Goal: Navigation & Orientation: Find specific page/section

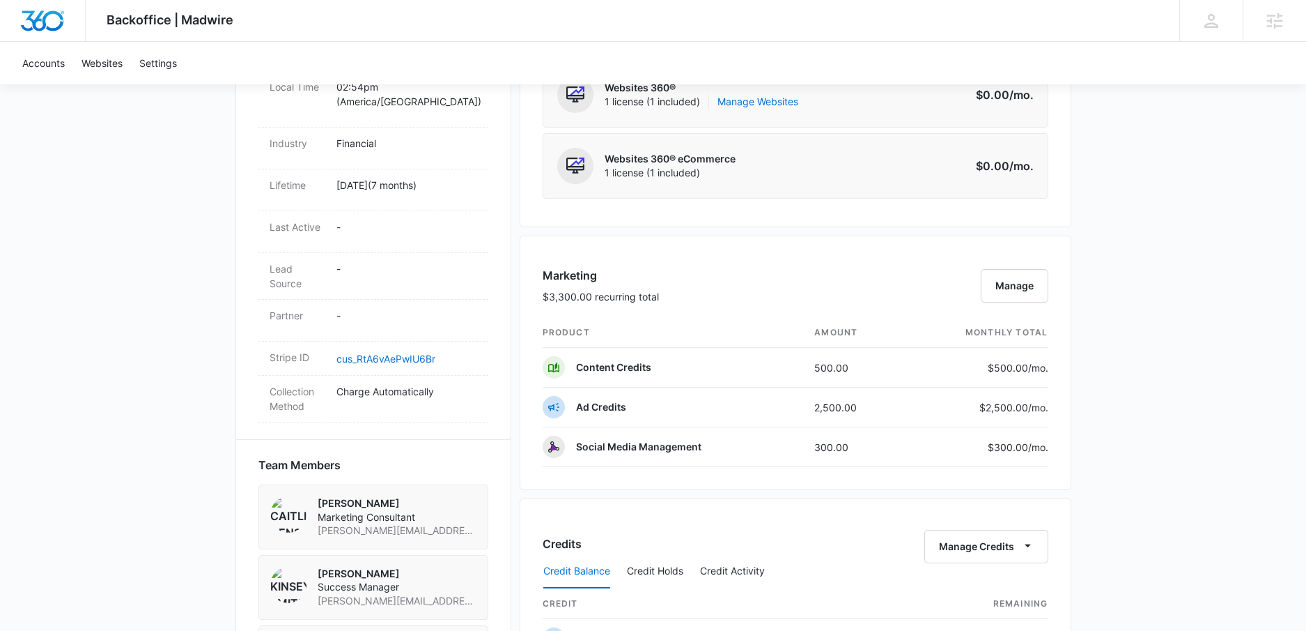
scroll to position [936, 0]
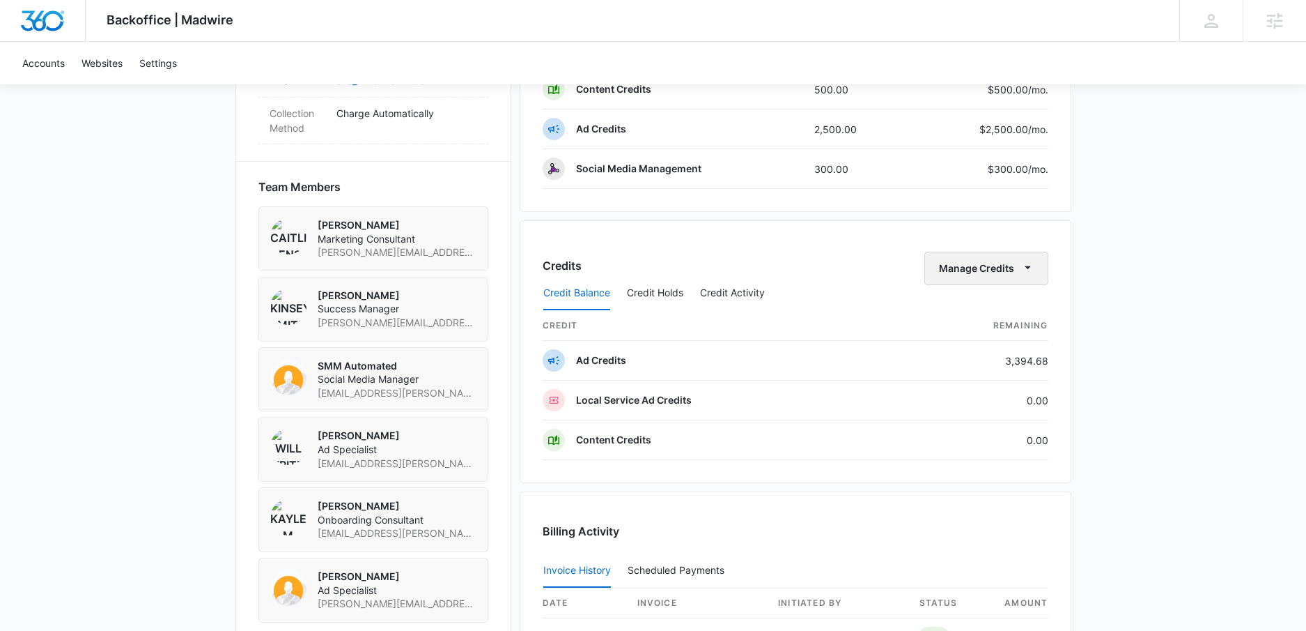
click at [994, 273] on button "Manage Credits" at bounding box center [987, 268] width 124 height 33
click at [1095, 279] on div "Backoffice | Madwire Apps Settings KS Kinsey Smith kinsey.smith@madwire.com My …" at bounding box center [653, 154] width 1306 height 2180
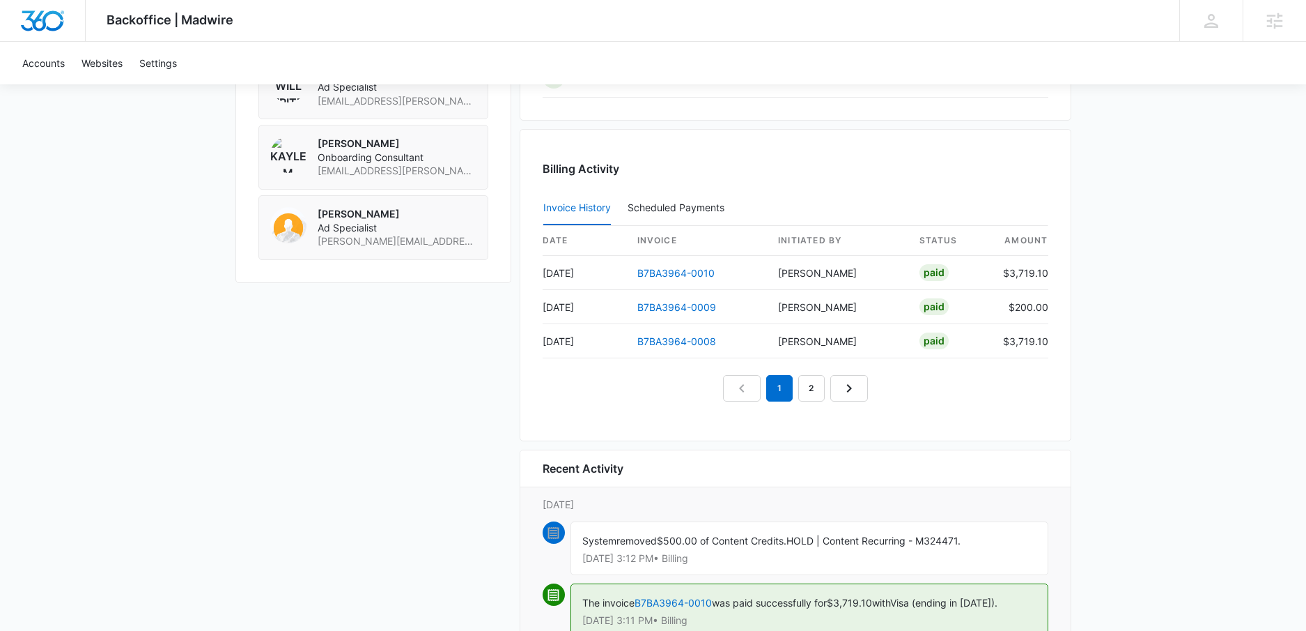
scroll to position [1341, 0]
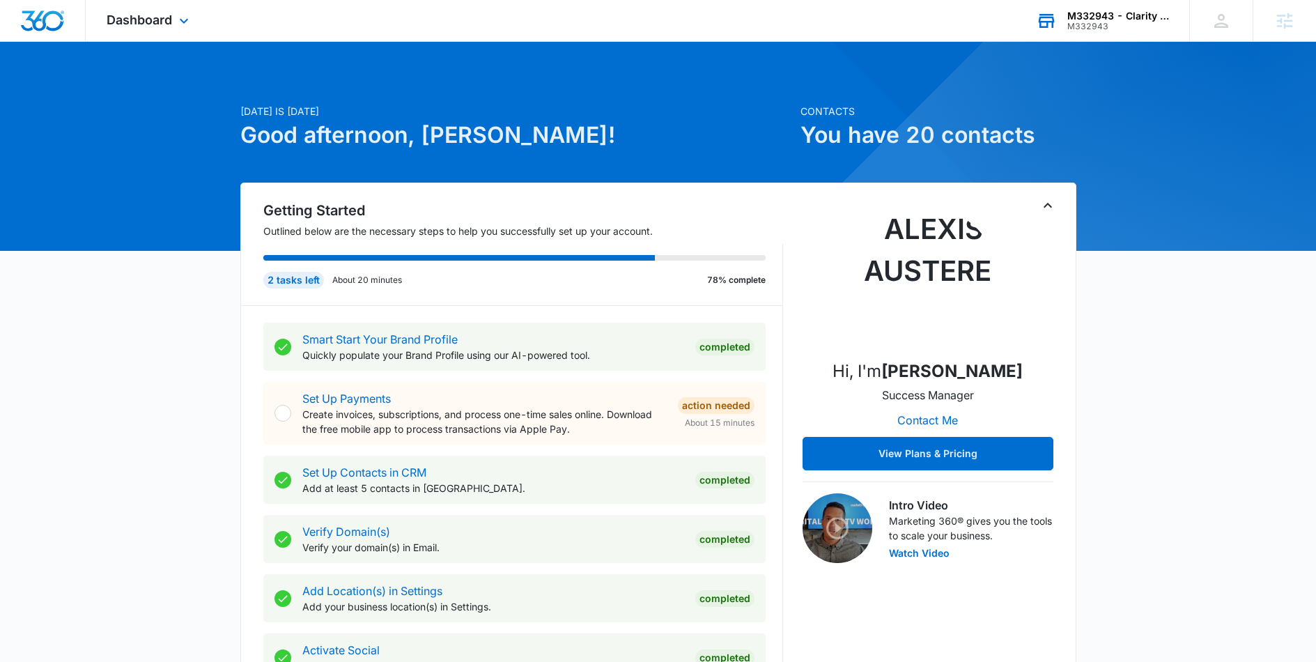
click at [1149, 4] on div "M332943 - Clarity Core M332943 Your Accounts View All" at bounding box center [1102, 20] width 174 height 41
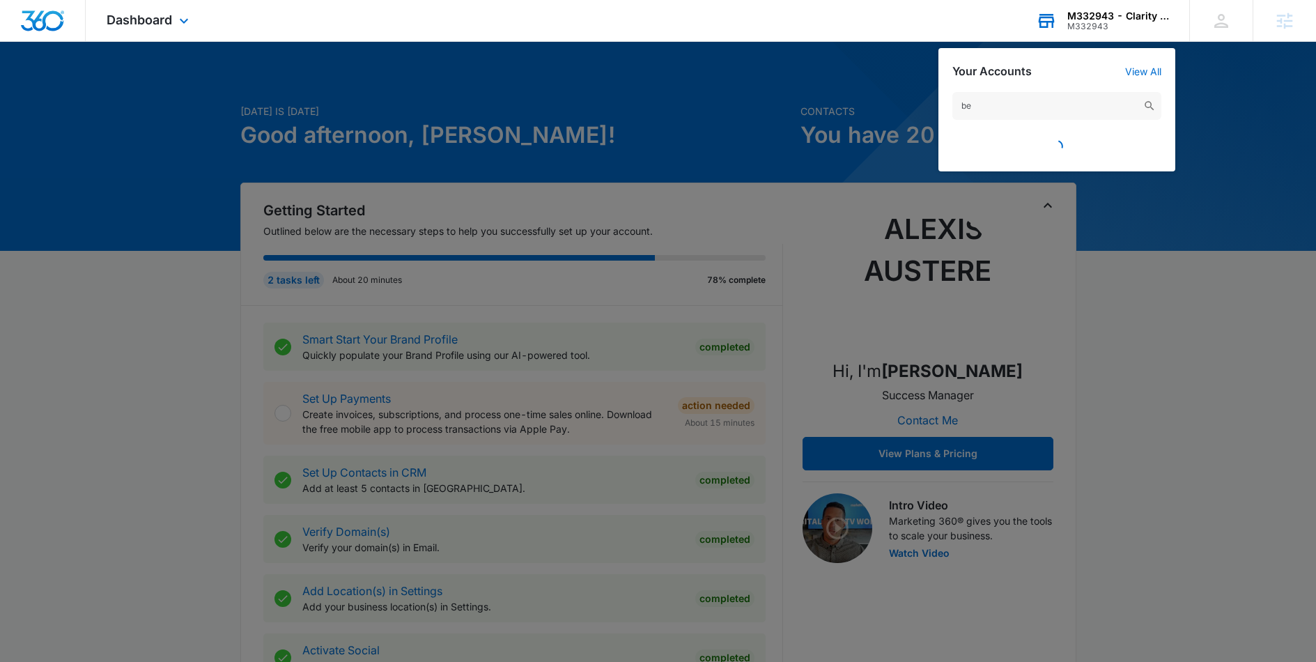
type input "b"
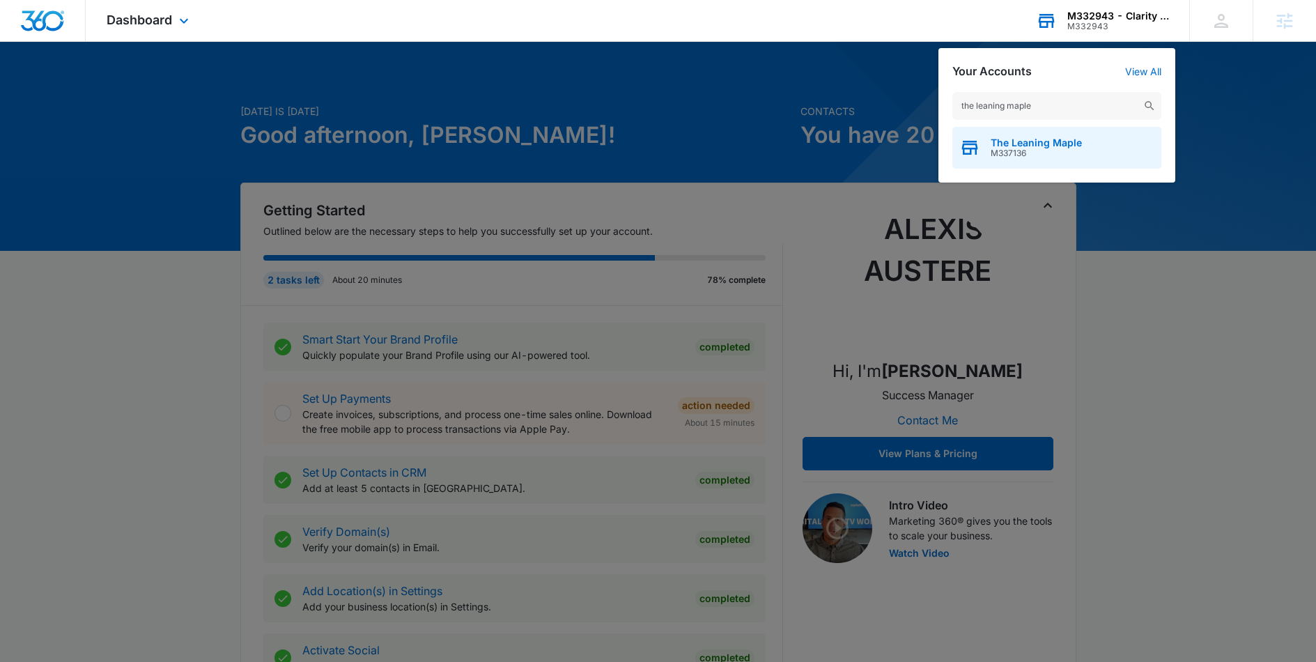
type input "the leaning maple"
click at [1039, 136] on div "The Leaning Maple M337136" at bounding box center [1056, 148] width 209 height 42
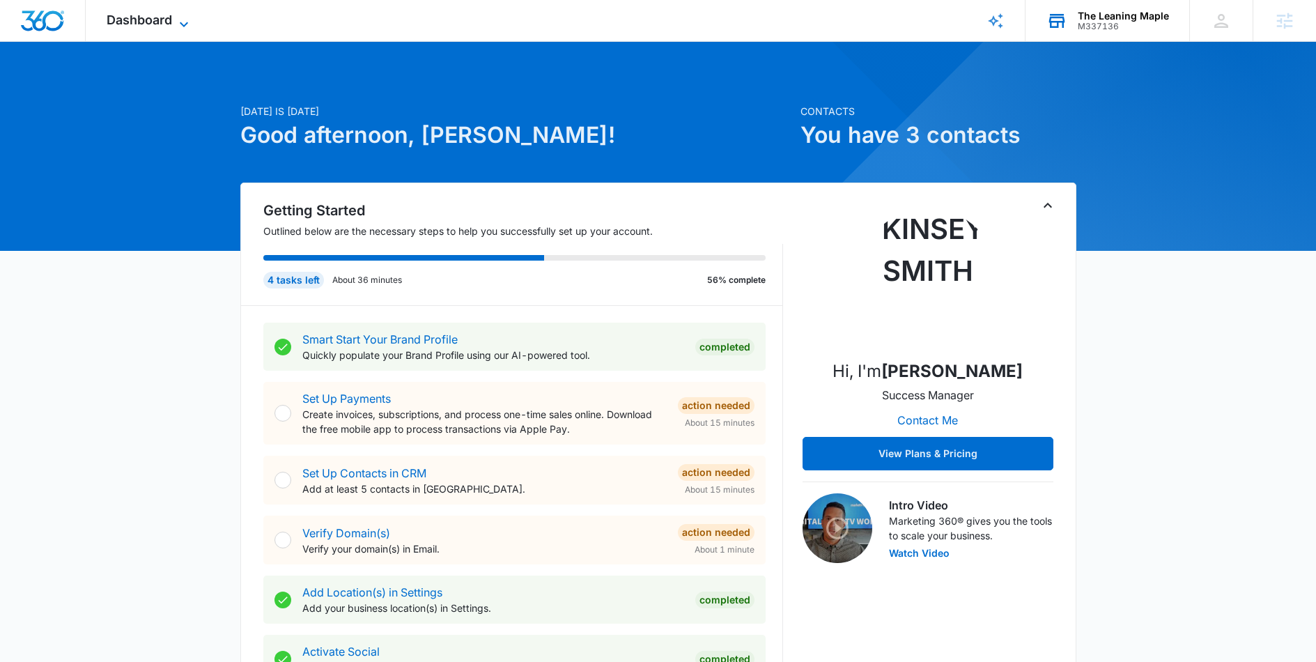
click at [136, 25] on span "Dashboard" at bounding box center [139, 20] width 65 height 15
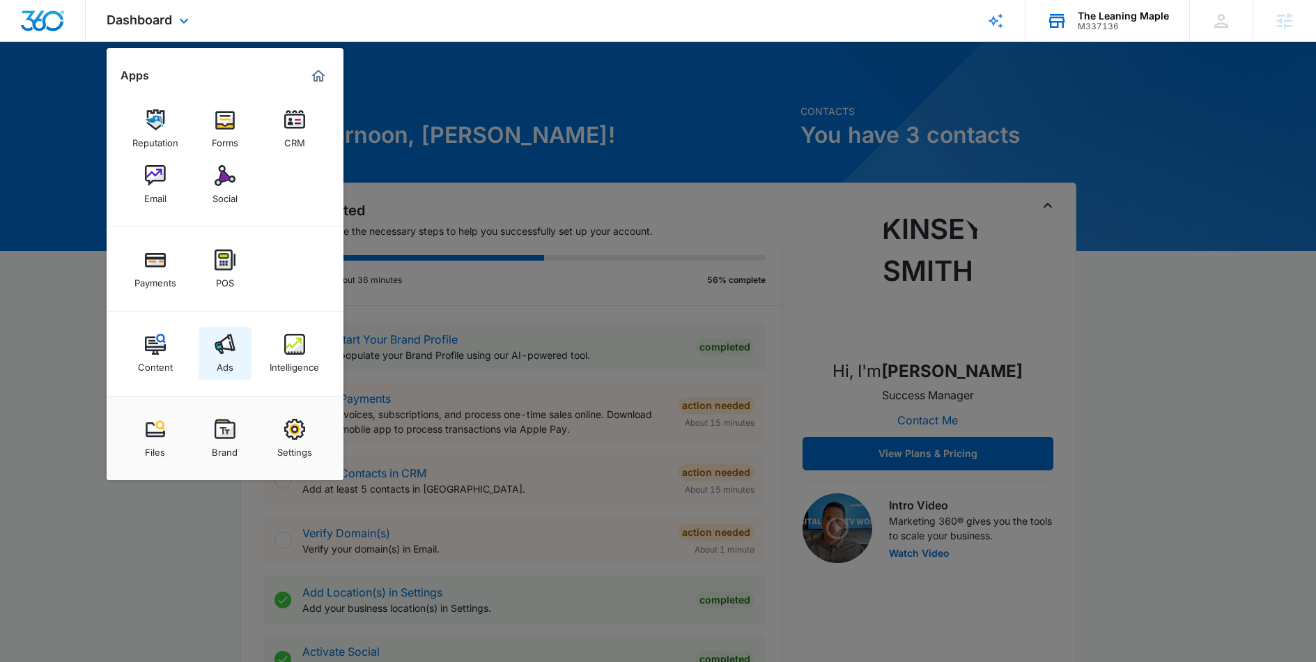
click at [228, 352] on img at bounding box center [225, 344] width 21 height 21
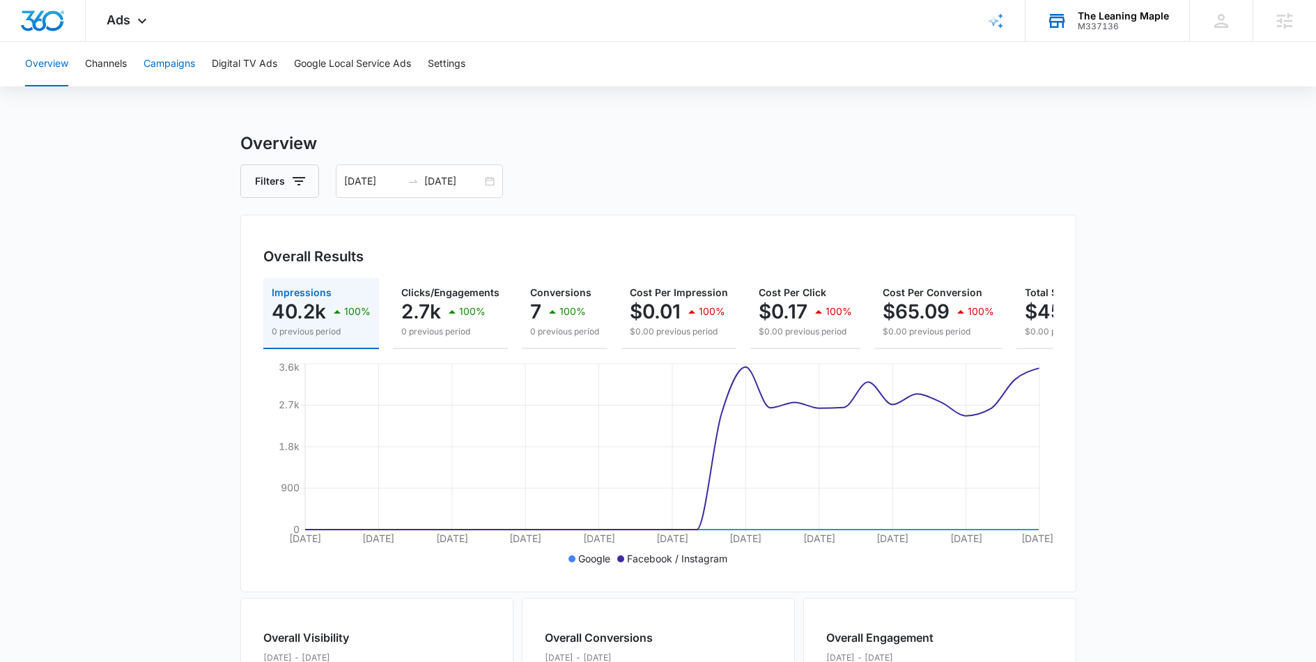
click at [174, 63] on button "Campaigns" at bounding box center [170, 64] width 52 height 45
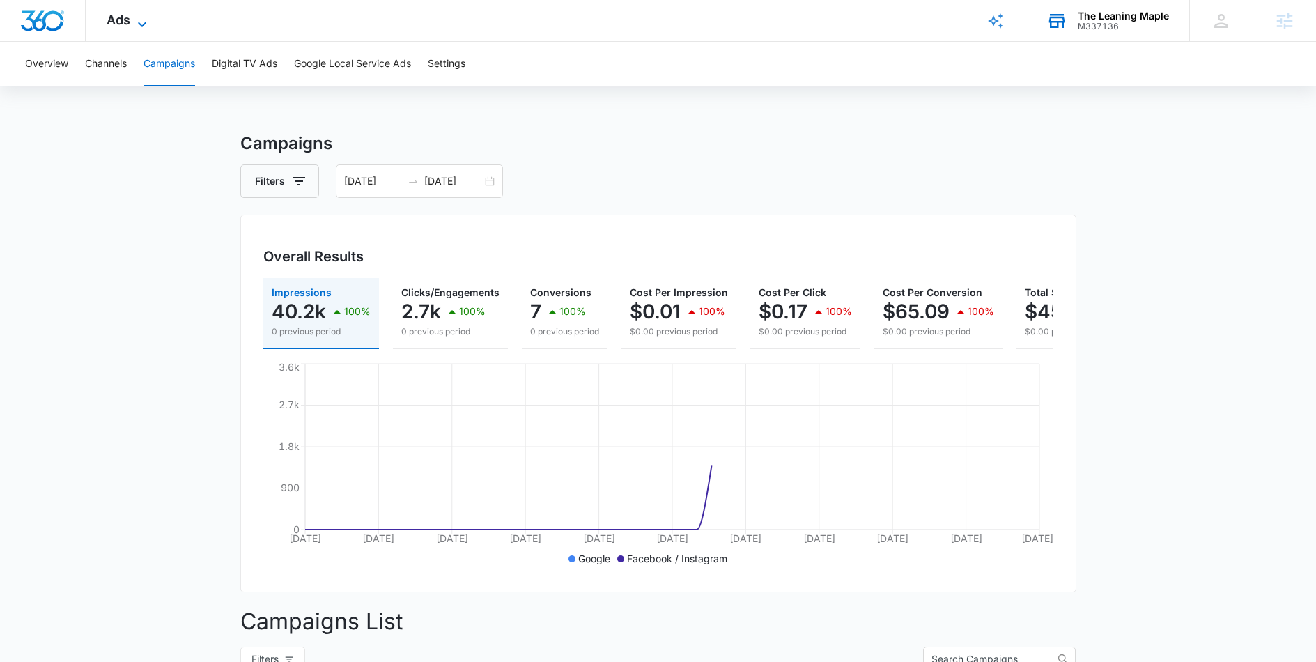
click at [130, 13] on span "Ads" at bounding box center [119, 20] width 24 height 15
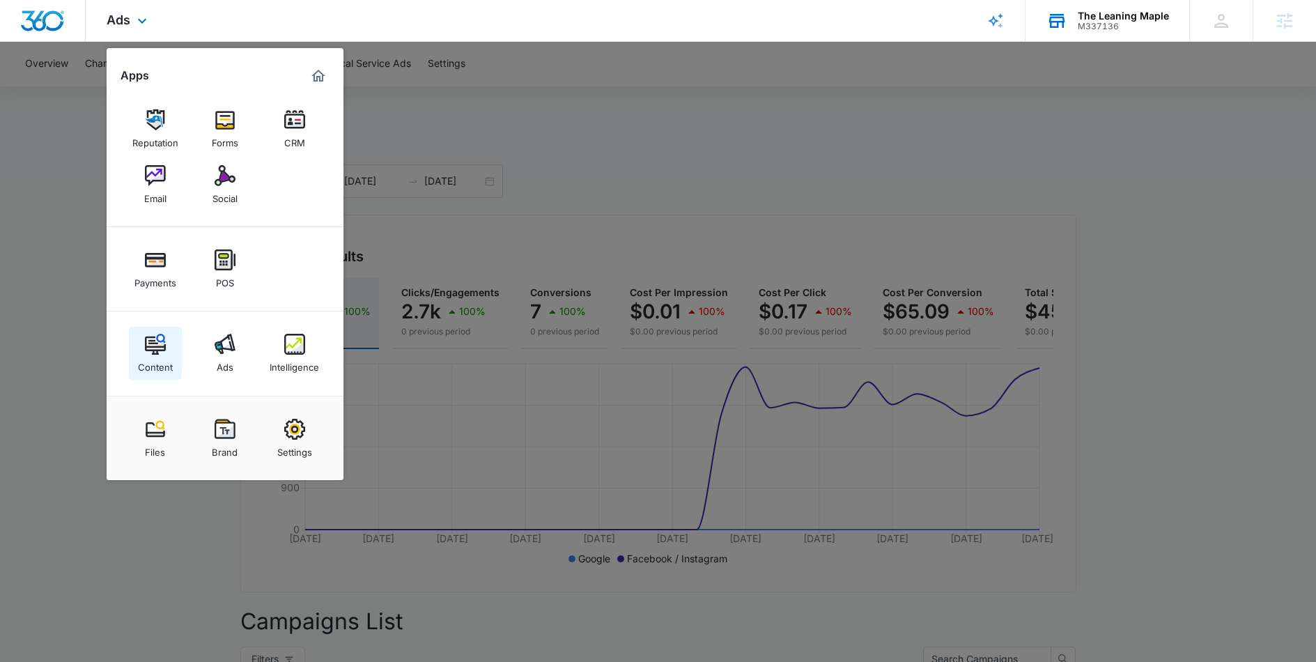
click at [157, 351] on img at bounding box center [155, 344] width 21 height 21
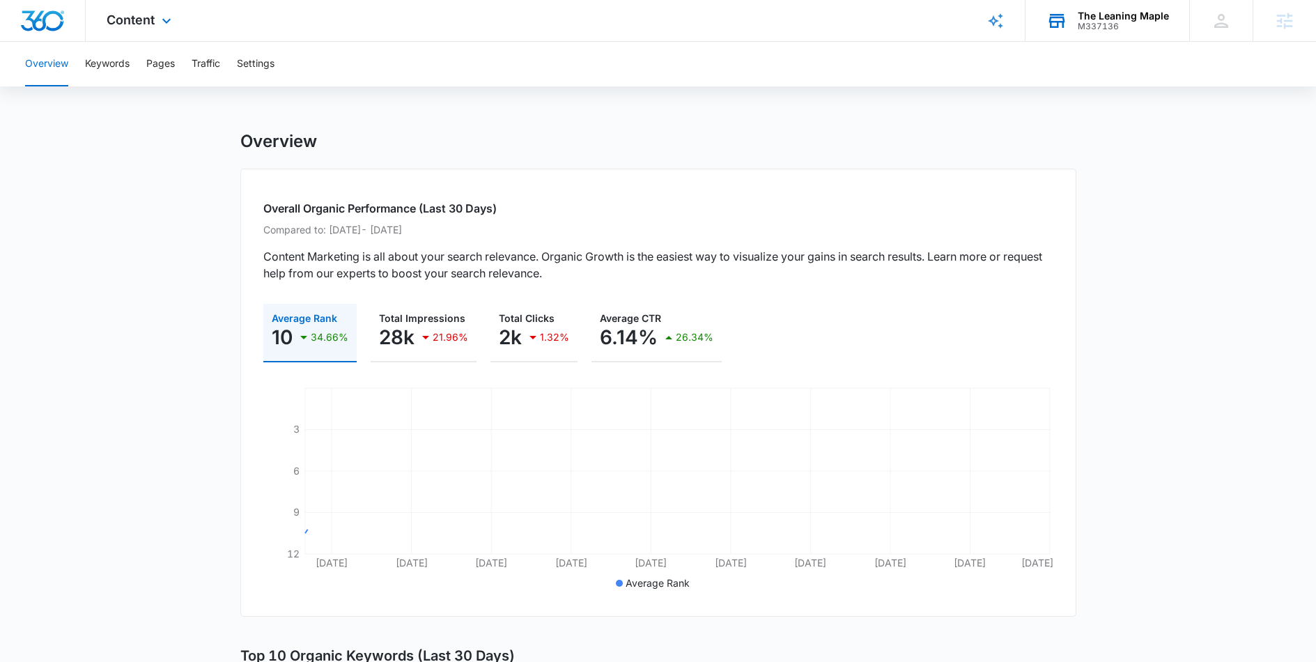
click at [139, 36] on div "Content Apps Reputation Forms CRM Email Social Payments POS Content Ads Intelli…" at bounding box center [141, 20] width 110 height 41
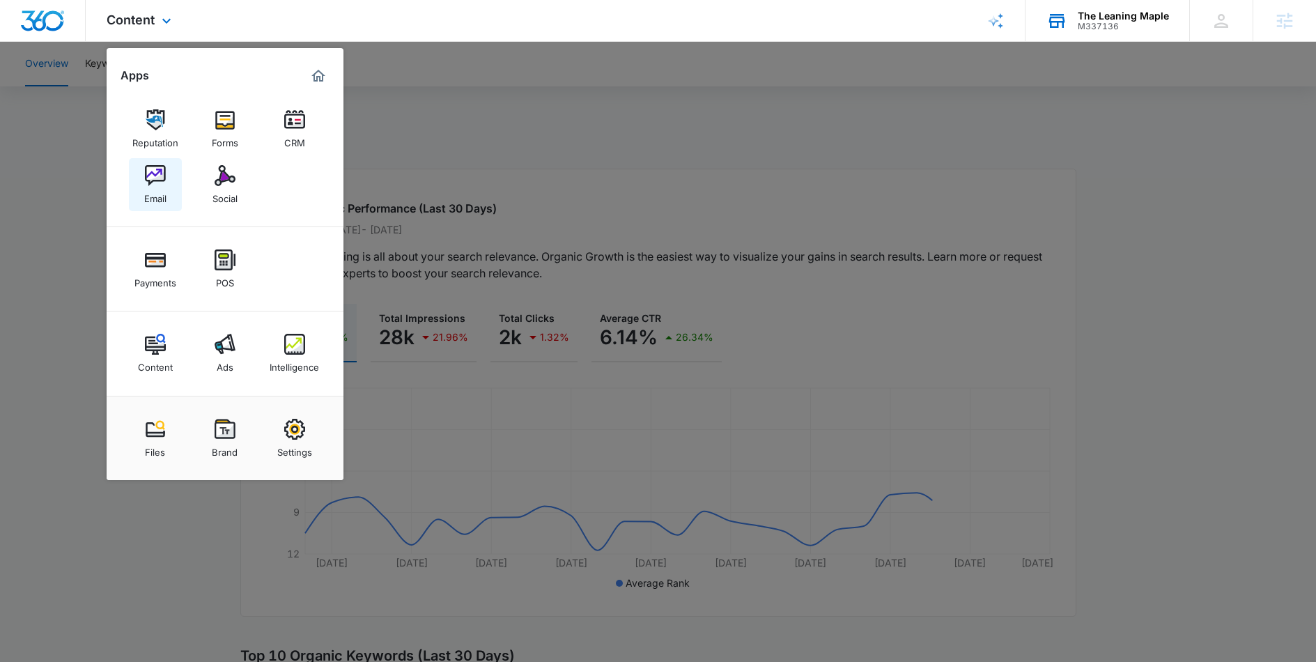
click at [166, 190] on div "Email" at bounding box center [155, 195] width 22 height 18
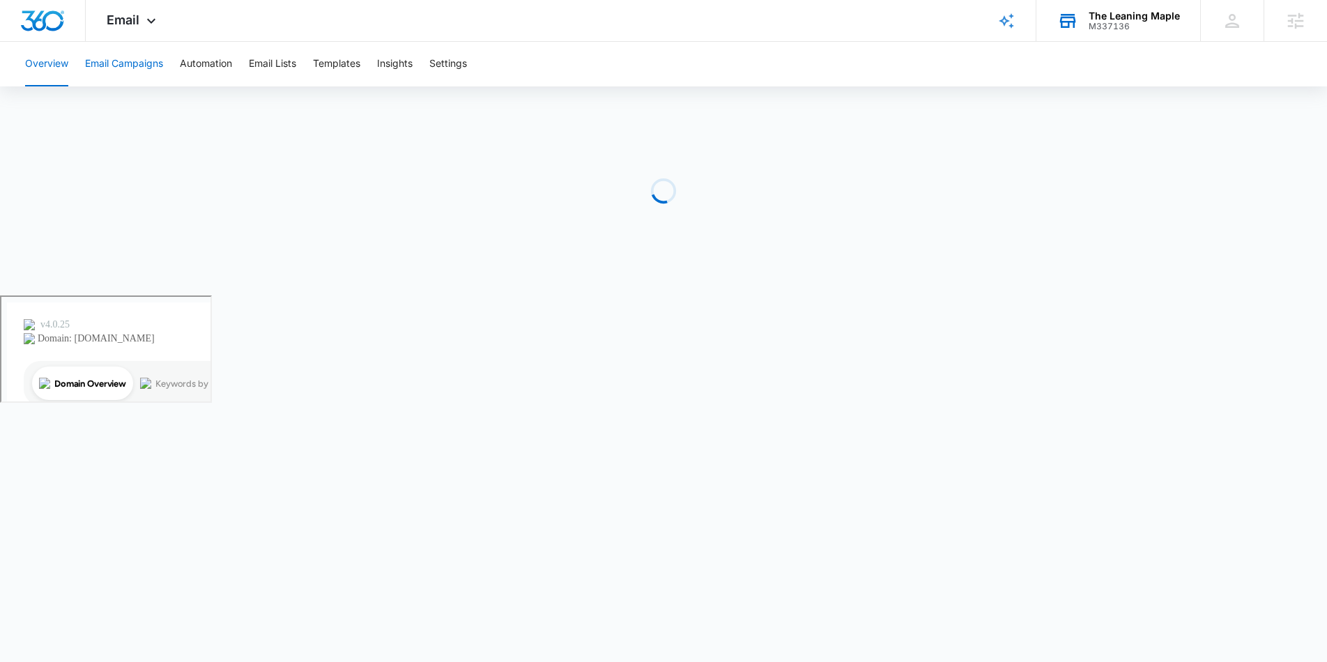
click at [130, 49] on button "Email Campaigns" at bounding box center [124, 64] width 78 height 45
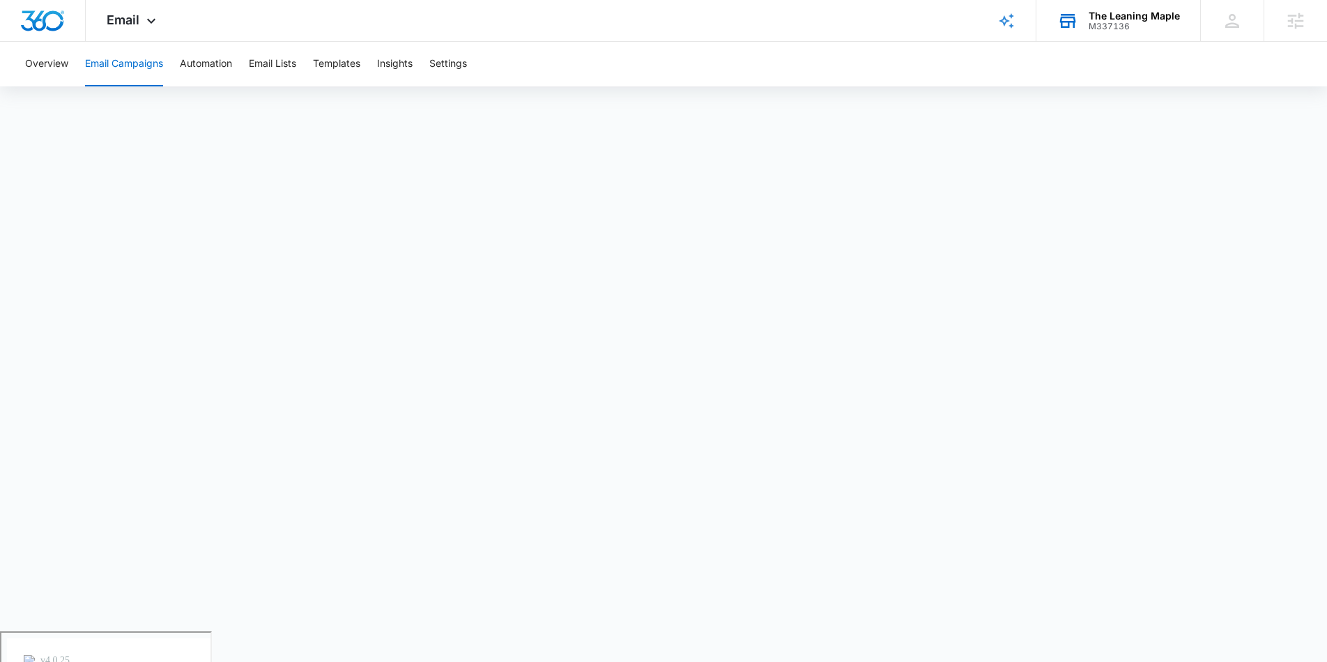
click at [308, 68] on div "Overview Email Campaigns Automation Email Lists Templates Insights Settings" at bounding box center [663, 64] width 1293 height 45
click at [330, 65] on button "Templates" at bounding box center [336, 64] width 47 height 45
click at [115, 61] on button "Email Campaigns" at bounding box center [124, 64] width 78 height 45
click at [196, 63] on button "Automation" at bounding box center [206, 64] width 52 height 45
click at [122, 71] on button "Email Campaigns" at bounding box center [124, 64] width 78 height 45
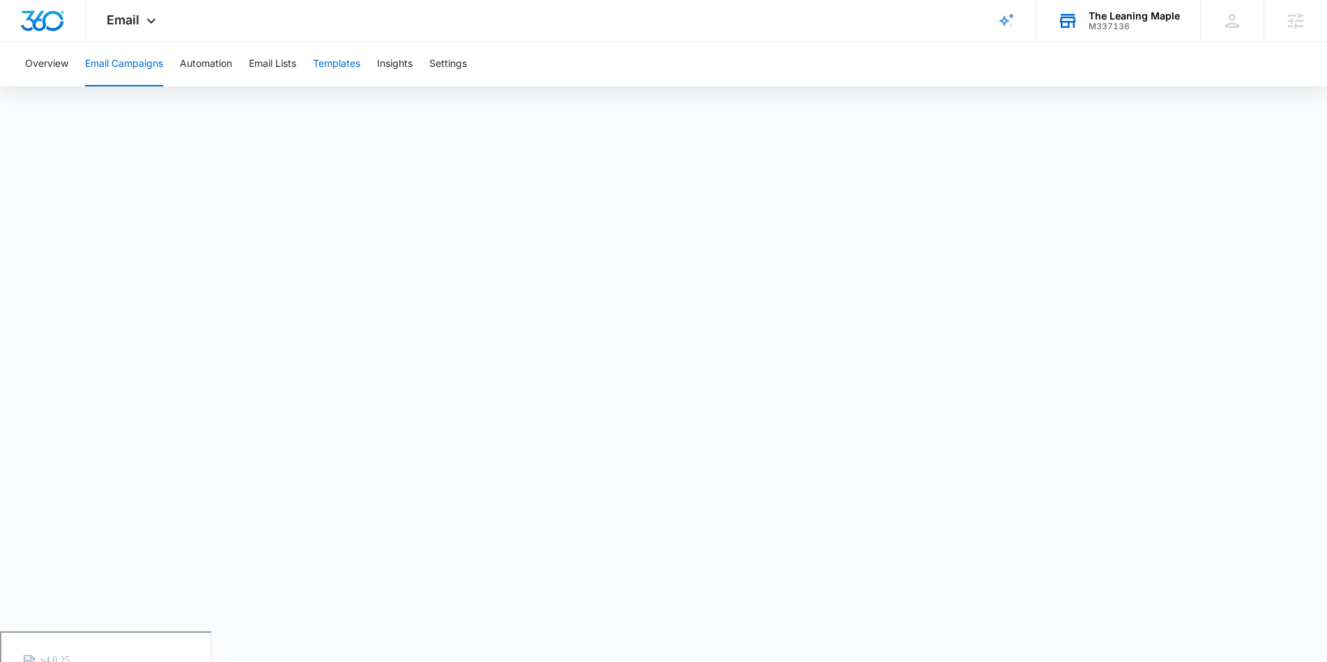
click at [341, 63] on button "Templates" at bounding box center [336, 64] width 47 height 45
click at [129, 14] on span "Email" at bounding box center [123, 20] width 33 height 15
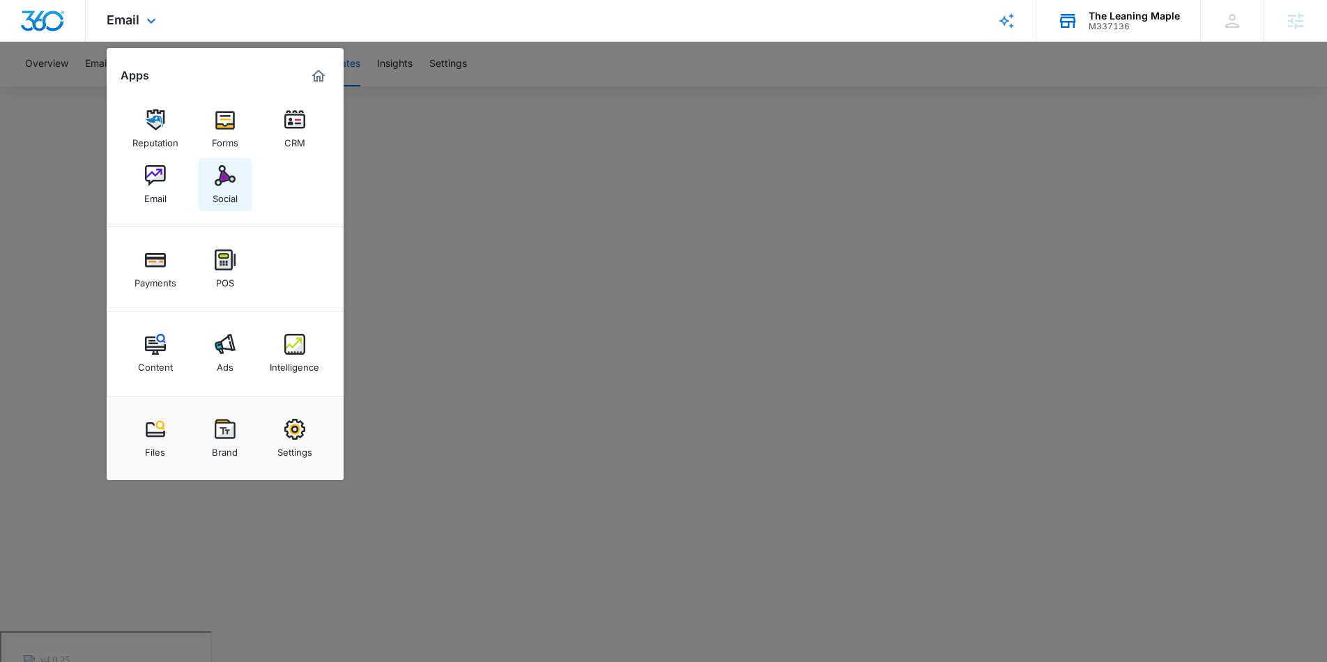
click at [225, 187] on div "Social" at bounding box center [225, 195] width 25 height 18
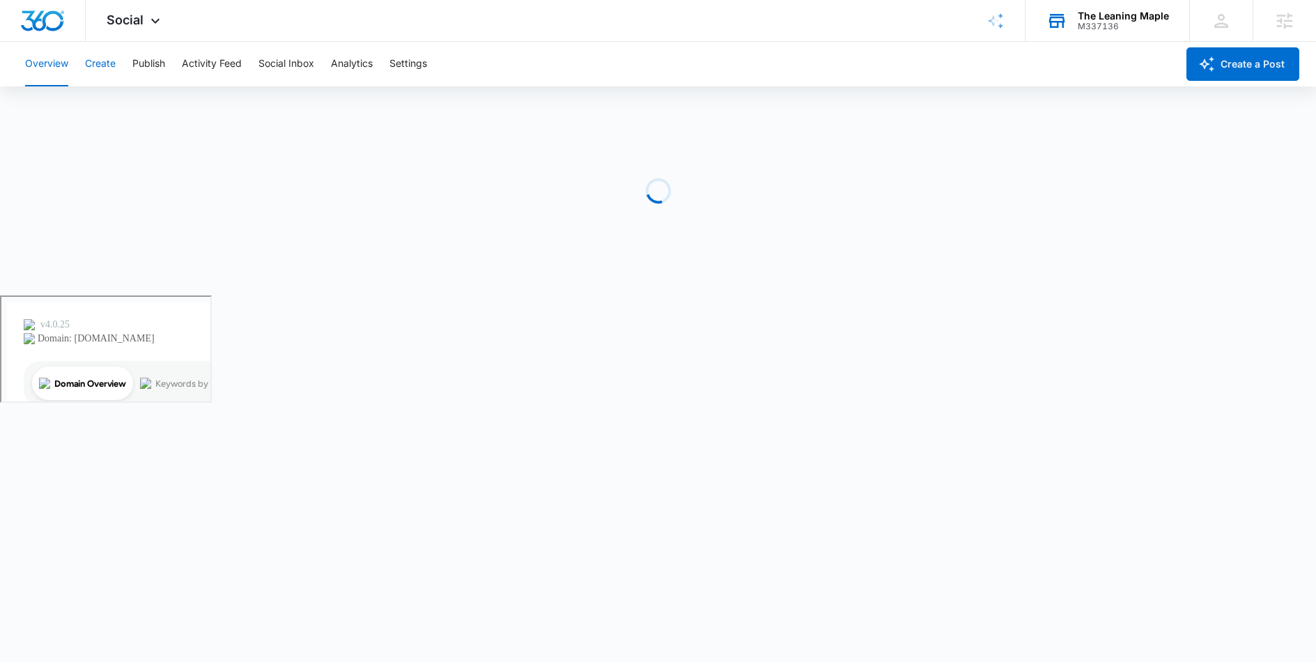
click at [99, 67] on button "Create" at bounding box center [100, 64] width 31 height 45
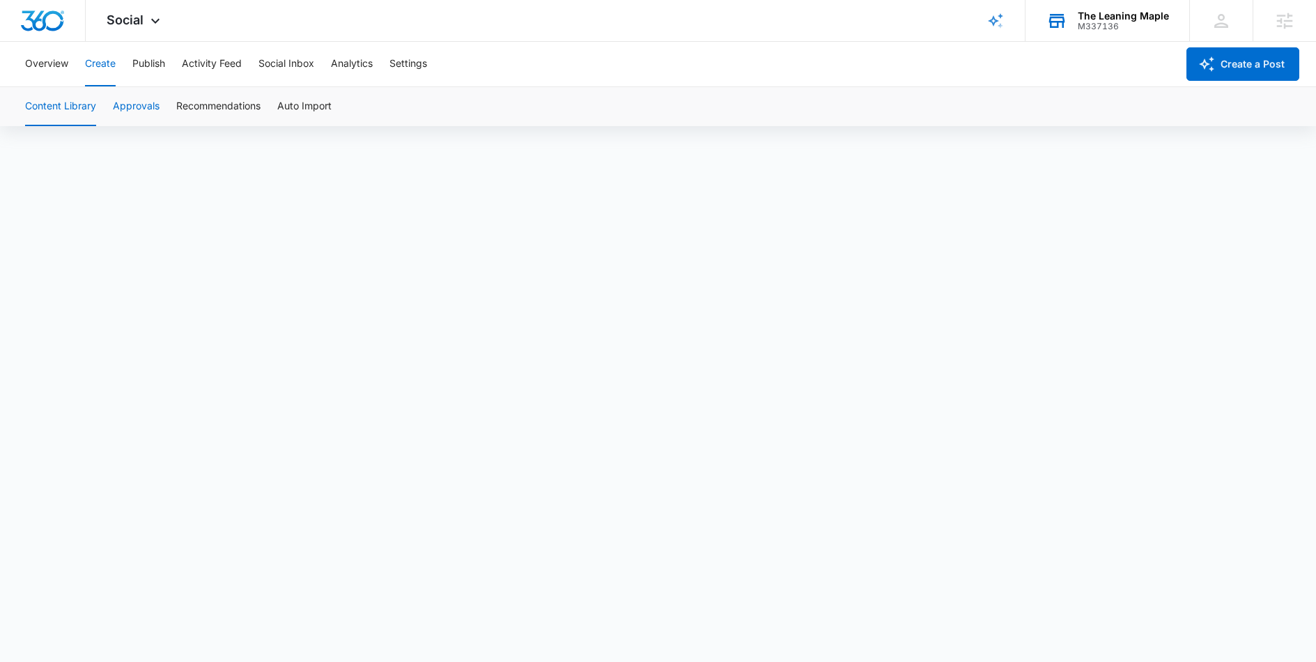
click at [137, 104] on button "Approvals" at bounding box center [136, 106] width 47 height 39
click at [140, 105] on button "Approvals" at bounding box center [136, 106] width 47 height 39
click at [151, 61] on button "Publish" at bounding box center [148, 64] width 33 height 45
click at [103, 100] on button "Schedules" at bounding box center [106, 106] width 47 height 39
click at [65, 101] on button "Calendar" at bounding box center [45, 106] width 41 height 39
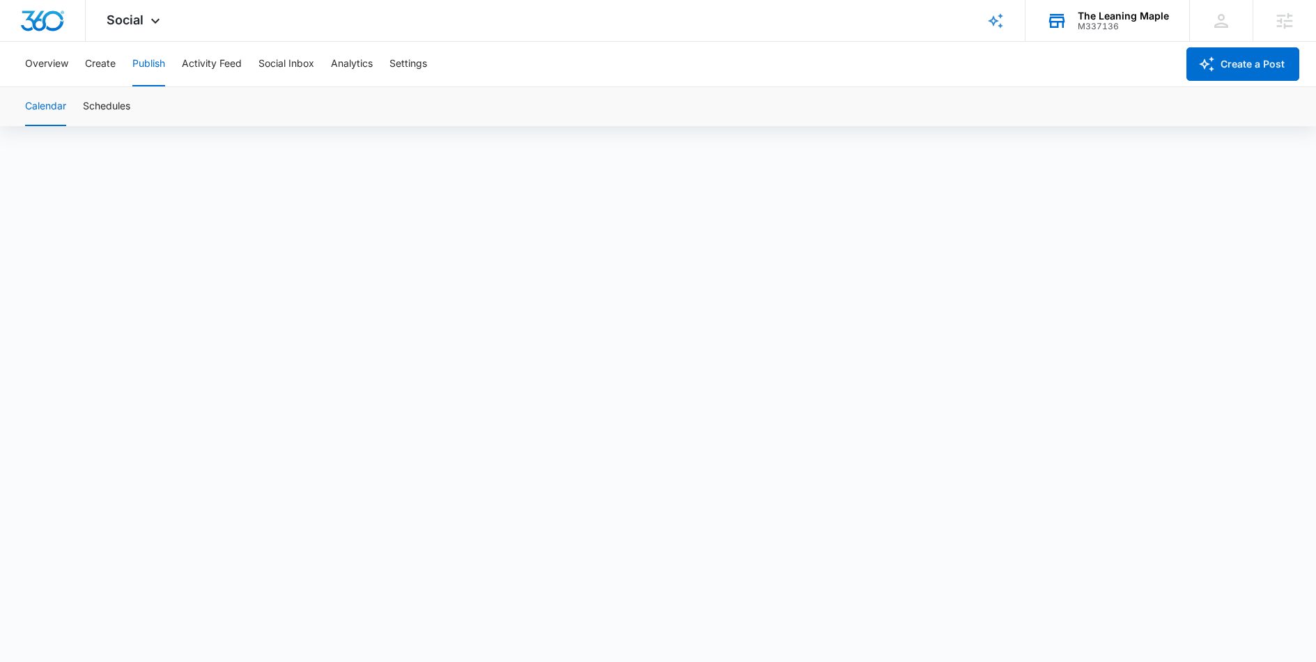
scroll to position [10, 0]
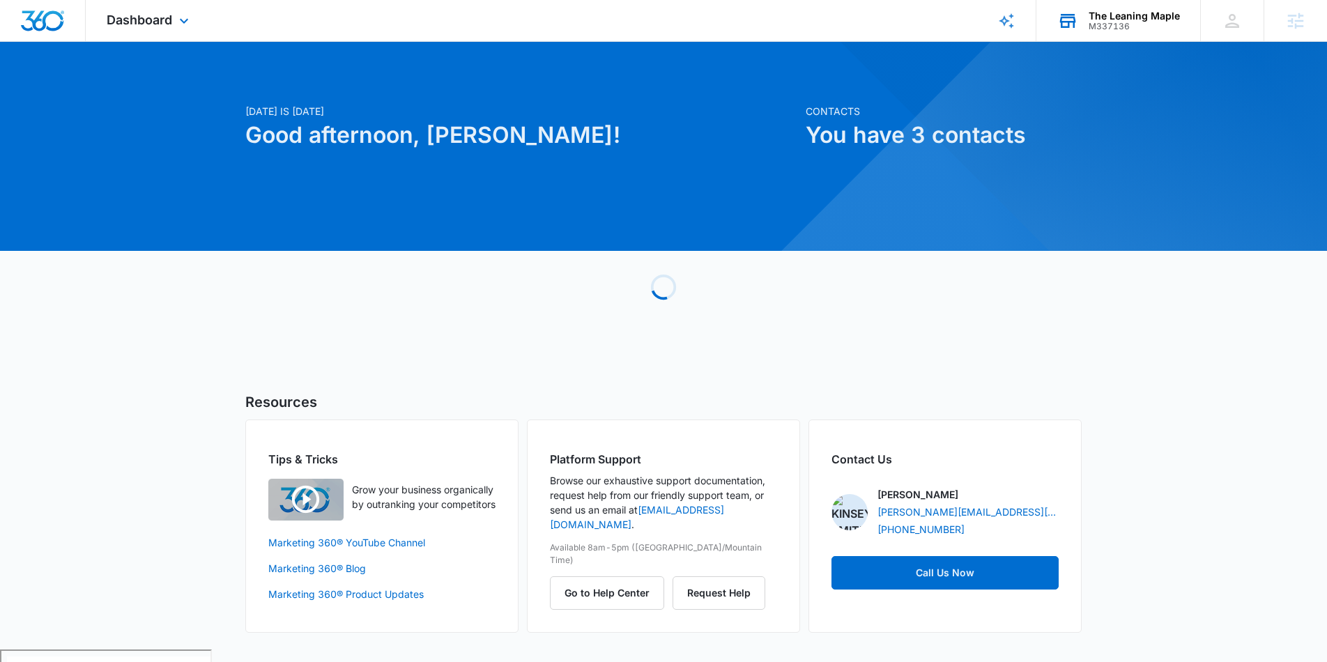
click at [1111, 22] on div "M337136" at bounding box center [1133, 27] width 91 height 10
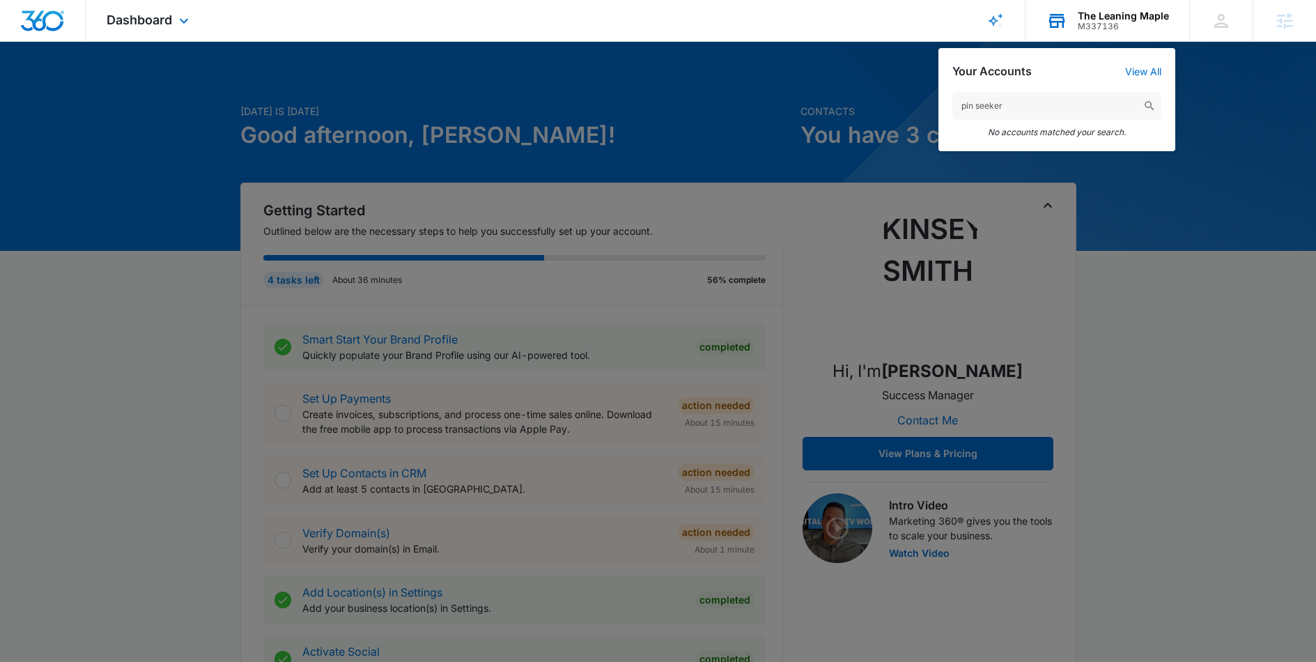
click at [975, 102] on input "pin seeker" at bounding box center [1056, 106] width 209 height 28
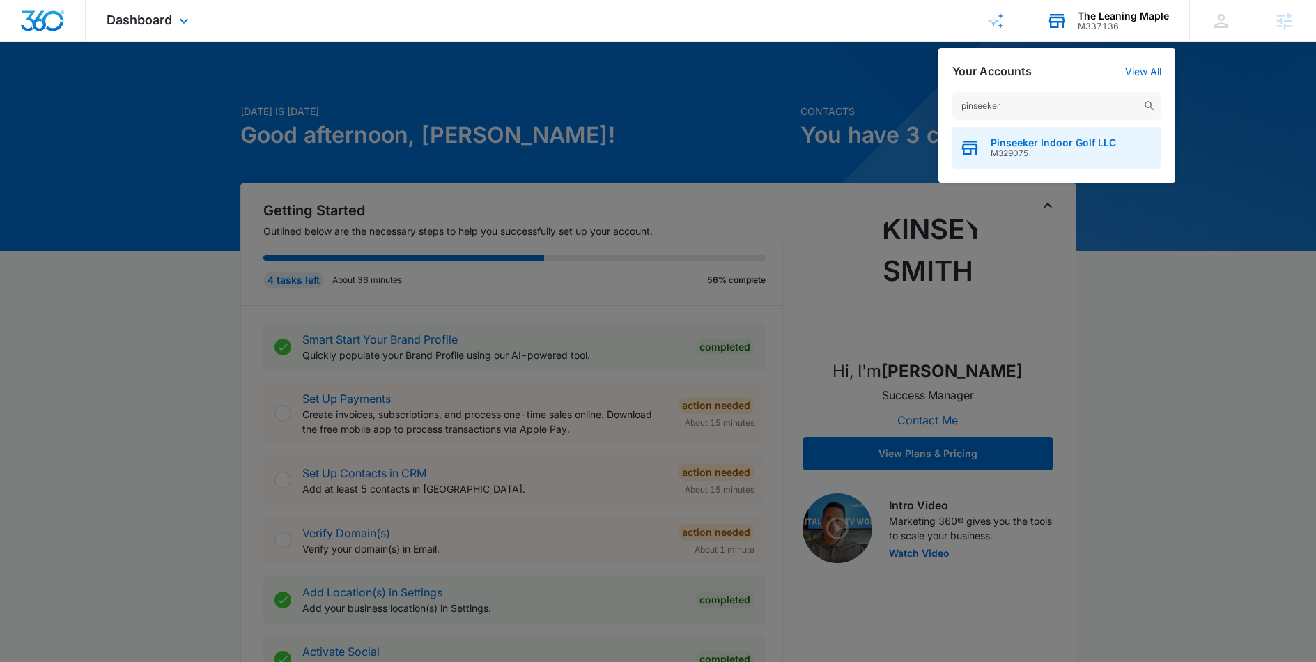
type input "pinseeker"
click at [1054, 148] on span "M329075" at bounding box center [1053, 153] width 125 height 10
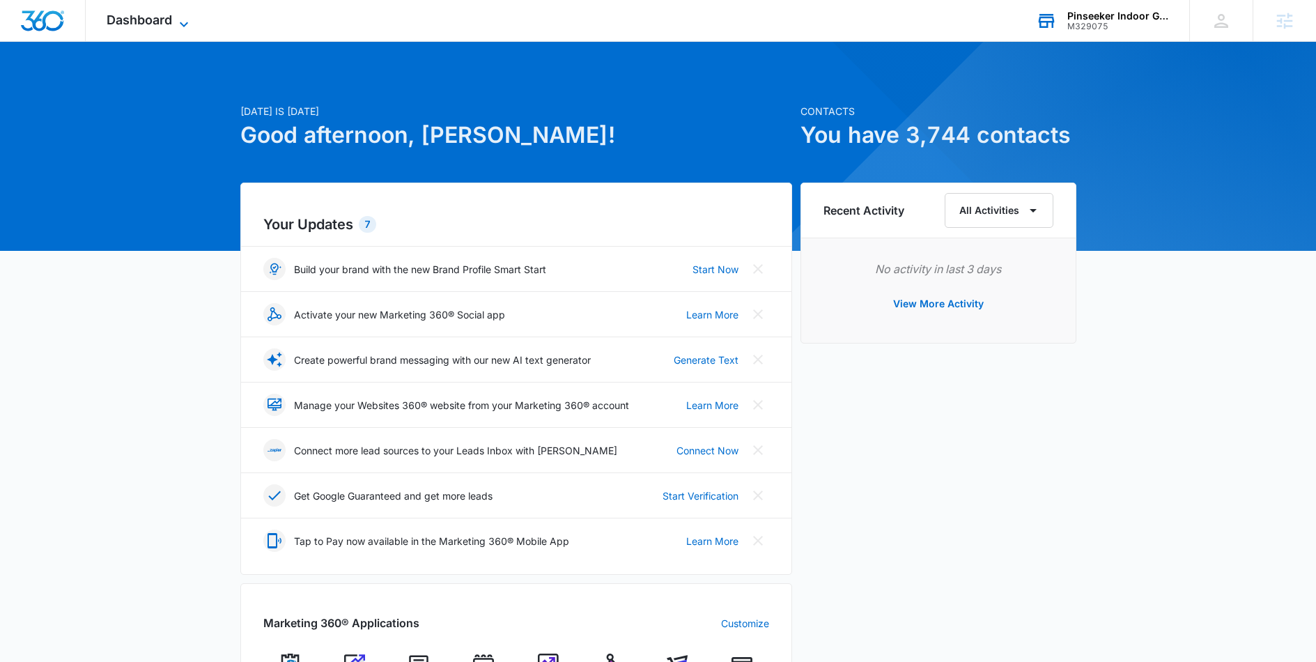
click at [147, 23] on span "Dashboard" at bounding box center [139, 20] width 65 height 15
click at [173, 20] on div "Dashboard Apps Reputation Websites Forms CRM Email Social Shop Payments POS Con…" at bounding box center [150, 20] width 128 height 41
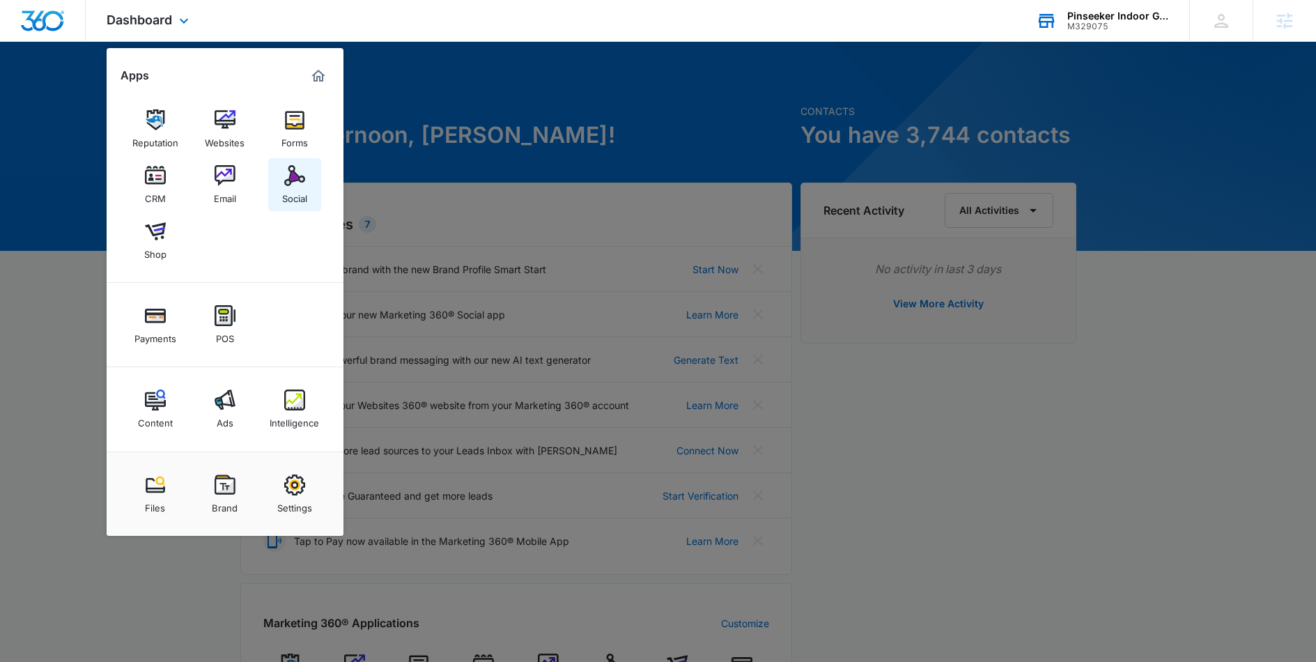
click at [302, 164] on link "Social" at bounding box center [294, 184] width 53 height 53
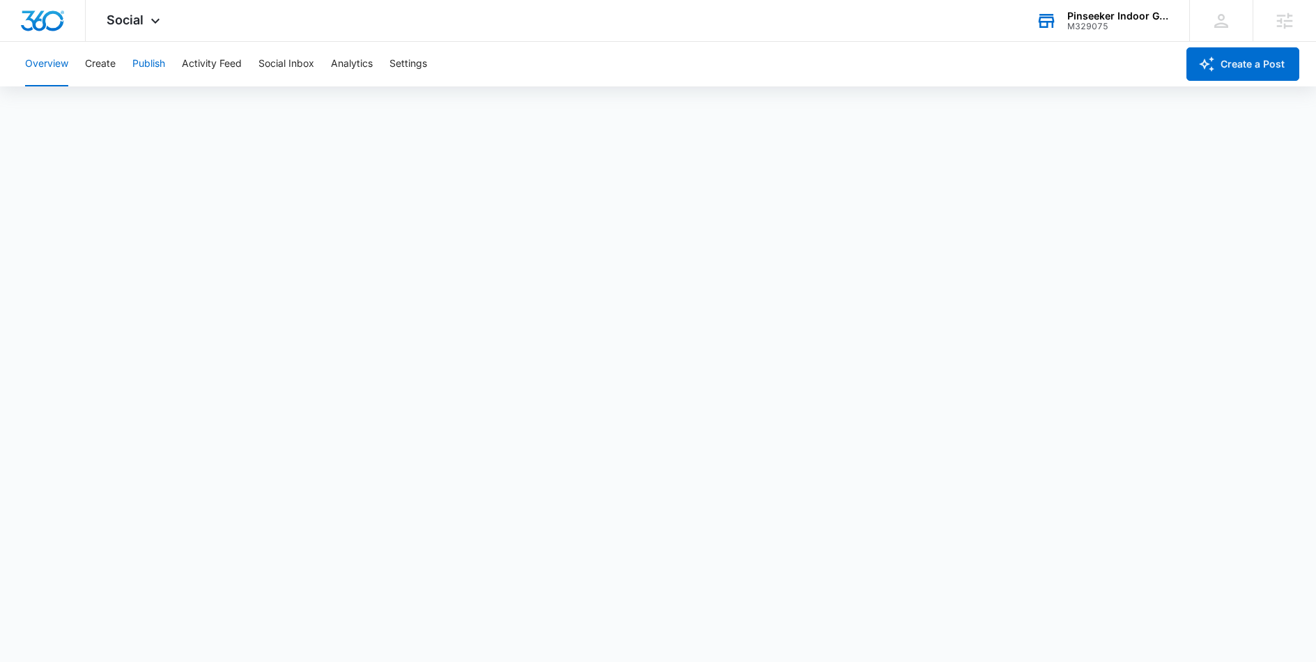
click at [160, 63] on button "Publish" at bounding box center [148, 64] width 33 height 45
click at [119, 59] on div "Overview Create Publish Activity Feed Social Inbox Analytics Settings" at bounding box center [597, 64] width 1160 height 45
click at [103, 63] on button "Create" at bounding box center [100, 64] width 31 height 45
click at [140, 113] on button "Approvals" at bounding box center [136, 106] width 47 height 39
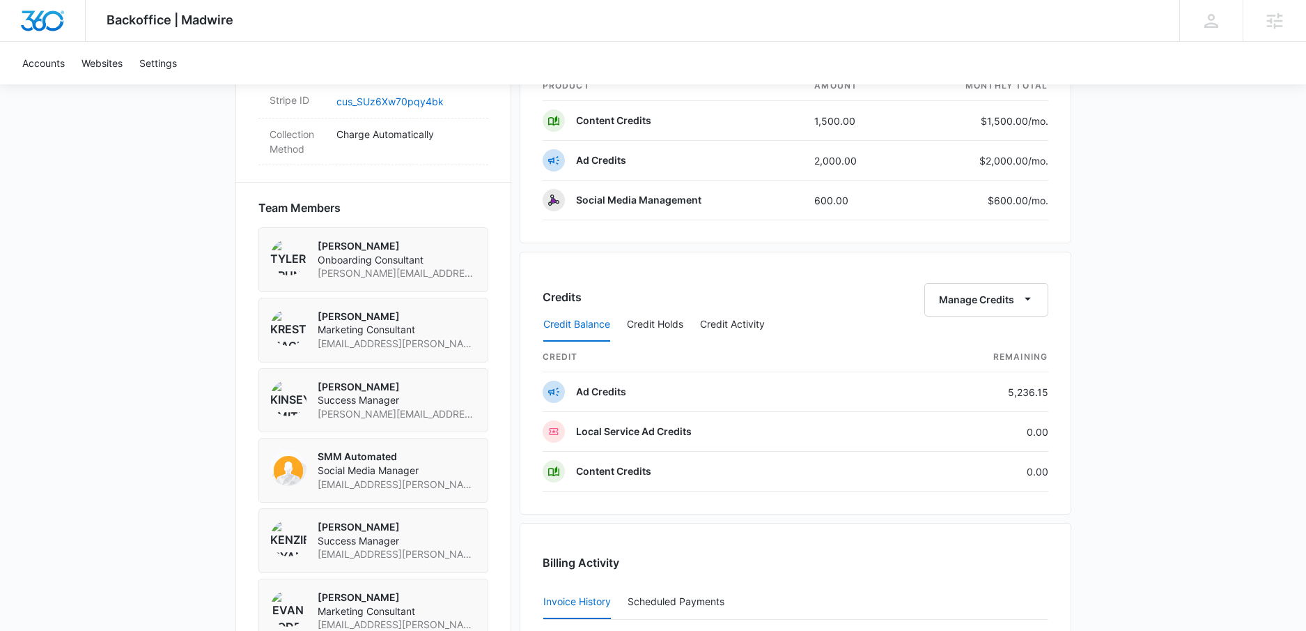
scroll to position [1287, 0]
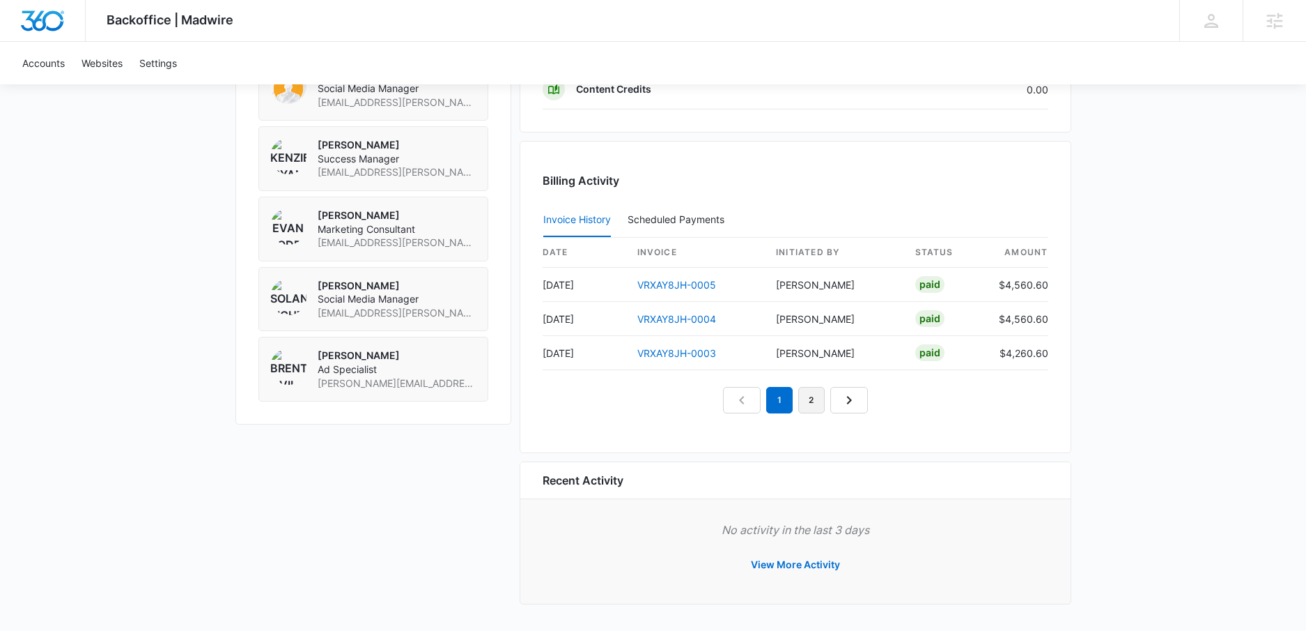
click at [817, 411] on link "2" at bounding box center [812, 400] width 26 height 26
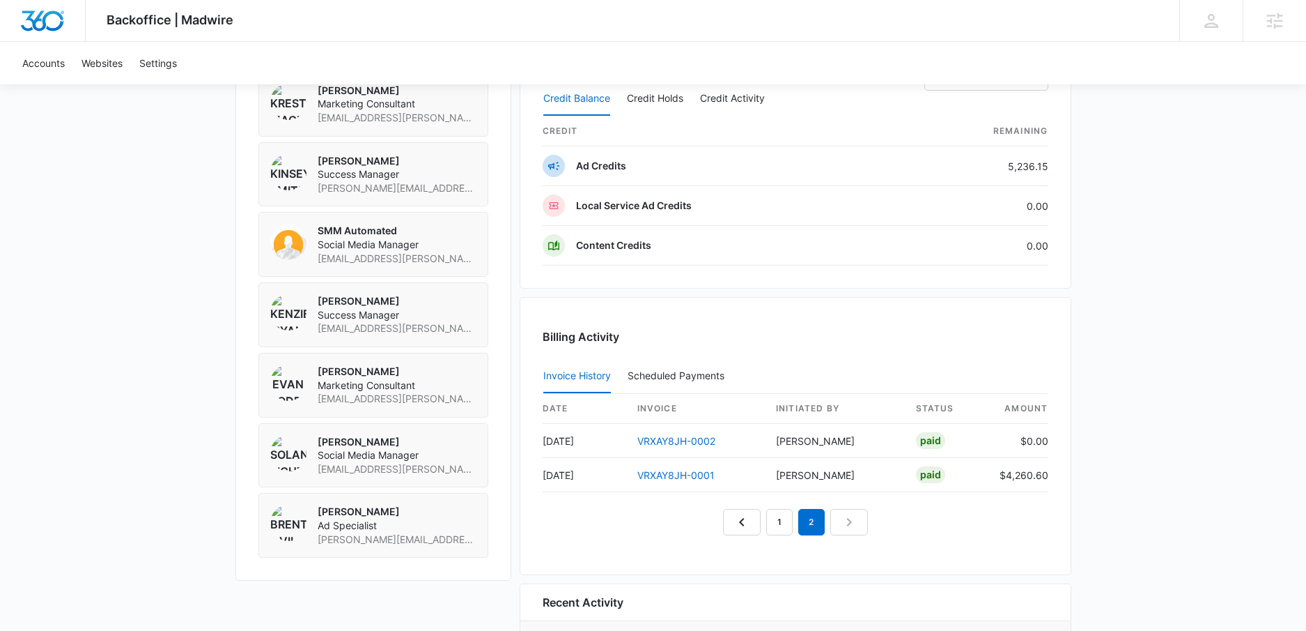
scroll to position [1253, 0]
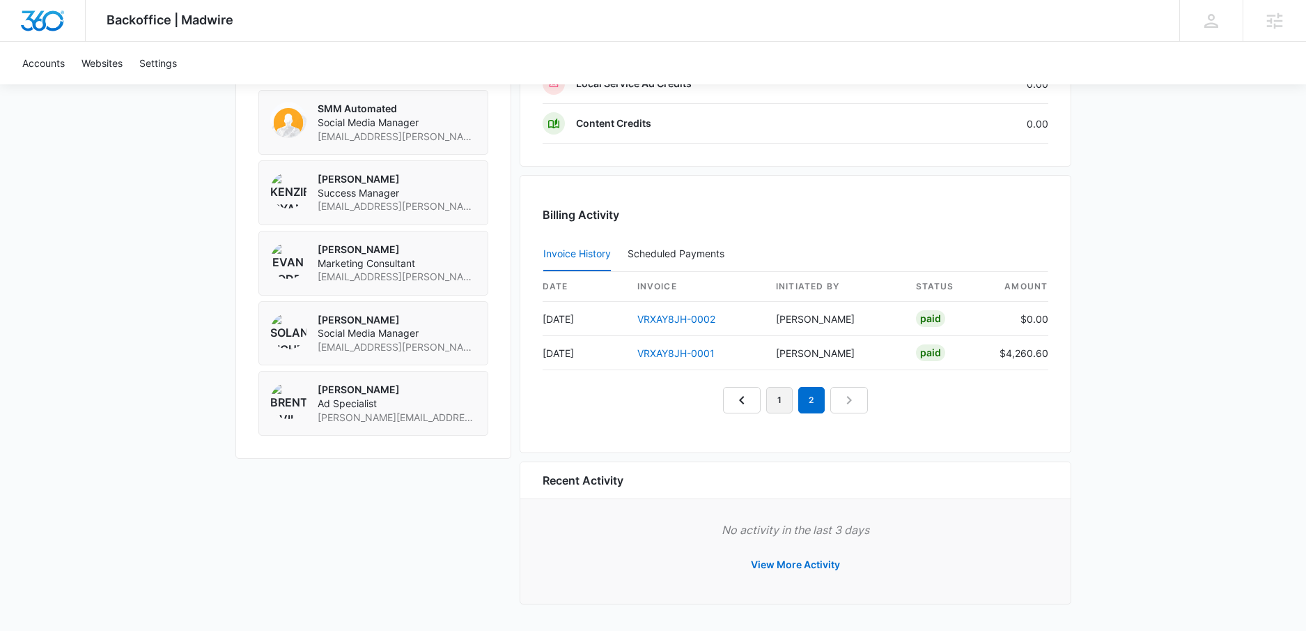
click at [773, 396] on link "1" at bounding box center [779, 400] width 26 height 26
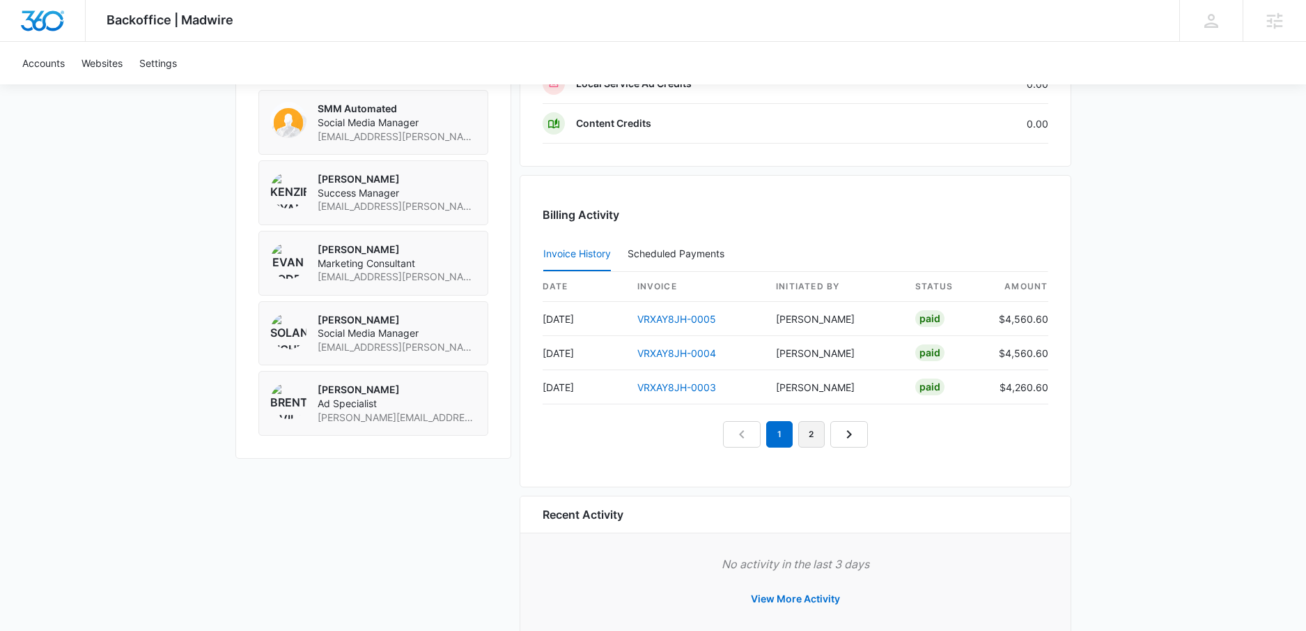
click at [801, 436] on link "2" at bounding box center [812, 434] width 26 height 26
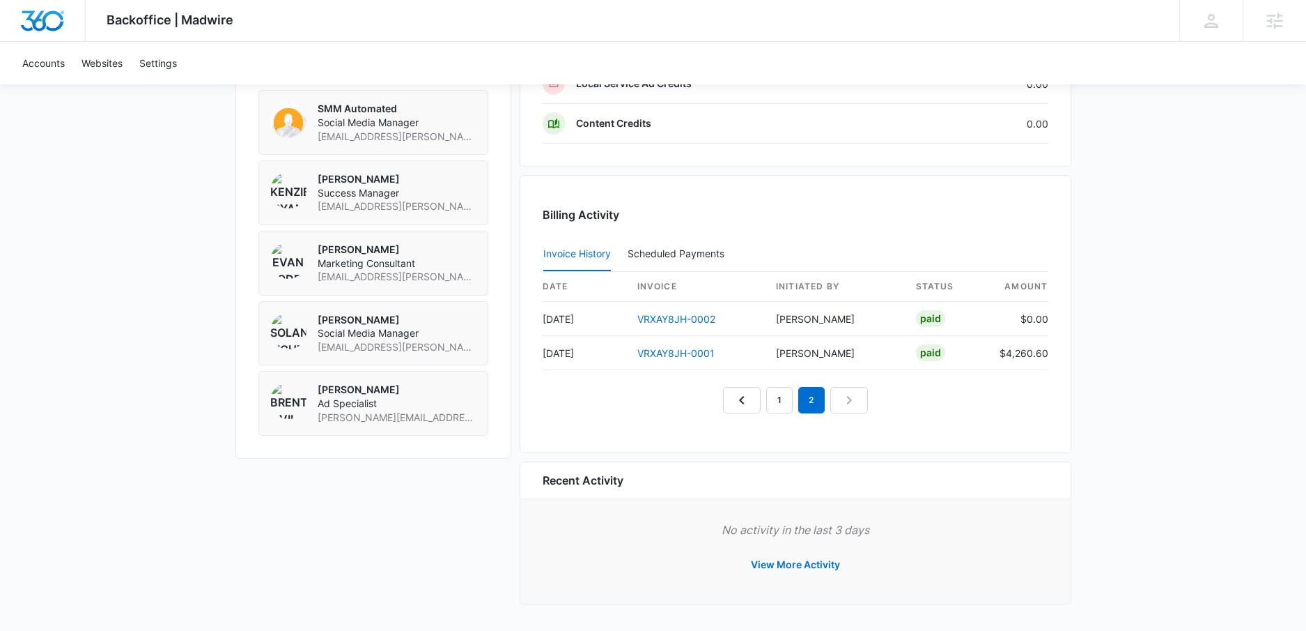
click at [793, 396] on nav "1 2" at bounding box center [795, 400] width 145 height 26
click at [788, 398] on link "1" at bounding box center [779, 400] width 26 height 26
